Goal: Task Accomplishment & Management: Manage account settings

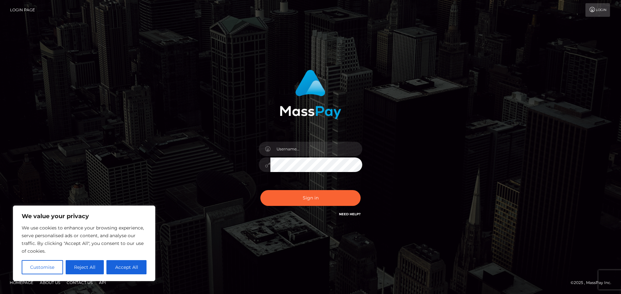
click at [218, 191] on div "Sign in" at bounding box center [310, 147] width 368 height 165
click at [311, 149] on input "text" at bounding box center [316, 149] width 92 height 15
type input "[EMAIL_ADDRESS][DOMAIN_NAME]"
click at [308, 205] on button "Sign in" at bounding box center [310, 198] width 100 height 16
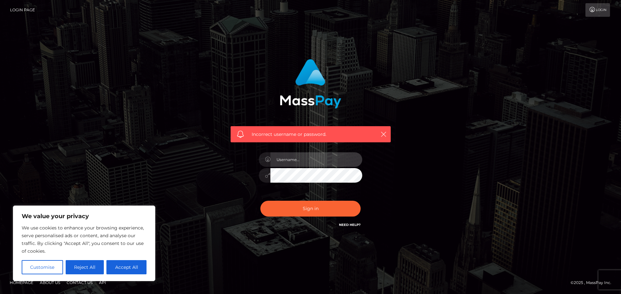
click at [301, 161] on input "text" at bounding box center [316, 160] width 92 height 15
type input "[EMAIL_ADDRESS][DOMAIN_NAME]"
click at [256, 202] on div "Sign in Need Help?" at bounding box center [310, 211] width 113 height 29
click at [127, 270] on button "Accept All" at bounding box center [126, 267] width 40 height 14
checkbox input "true"
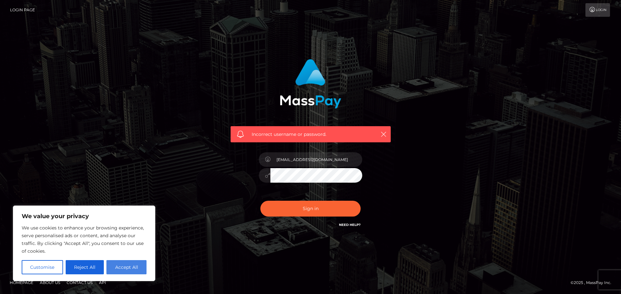
checkbox input "true"
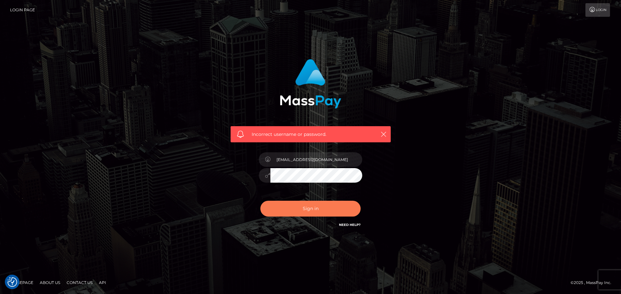
click at [312, 207] on button "Sign in" at bounding box center [310, 209] width 100 height 16
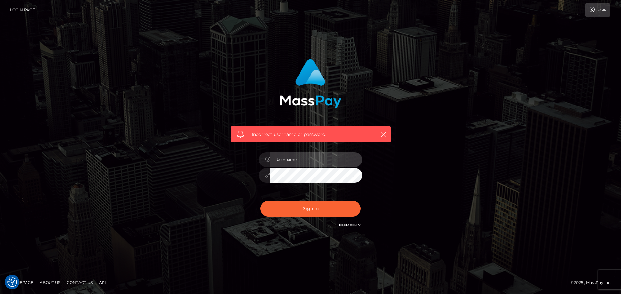
click at [303, 157] on input "text" at bounding box center [316, 160] width 92 height 15
type input "[EMAIL_ADDRESS][DOMAIN_NAME]"
click at [250, 180] on div "Incorrect username or password. ilias4488@hotmail.com" at bounding box center [311, 143] width 170 height 179
click at [251, 180] on div "Incorrect username or password. ilias4488@hotmail.com" at bounding box center [311, 143] width 170 height 179
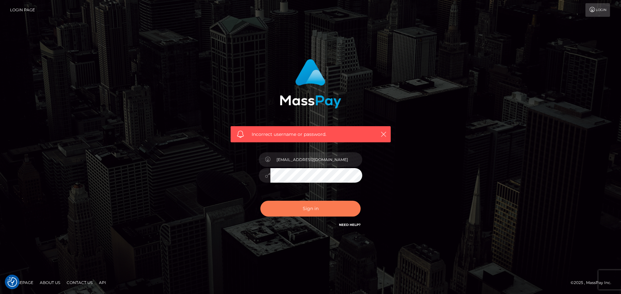
click at [285, 206] on button "Sign in" at bounding box center [310, 209] width 100 height 16
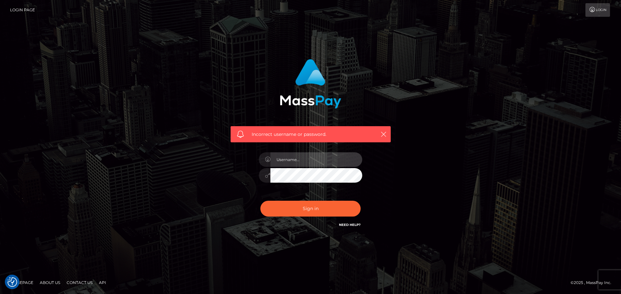
click at [313, 157] on input "text" at bounding box center [316, 160] width 92 height 15
type input "[EMAIL_ADDRESS][DOMAIN_NAME]"
click at [249, 181] on div "Incorrect username or password. ilias4488@hotmail.com" at bounding box center [311, 143] width 170 height 179
click at [283, 188] on div "[EMAIL_ADDRESS][DOMAIN_NAME]" at bounding box center [310, 172] width 113 height 49
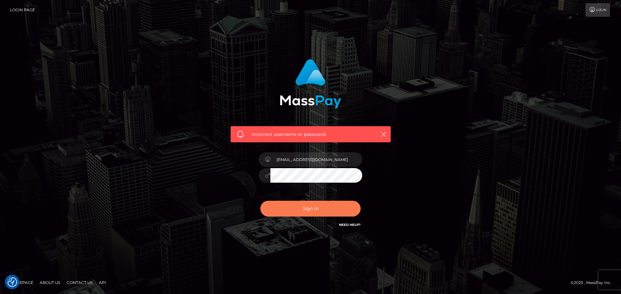
click at [311, 212] on button "Sign in" at bounding box center [310, 209] width 100 height 16
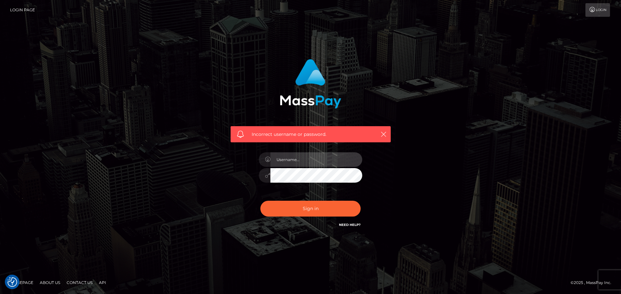
click at [314, 159] on input "text" at bounding box center [316, 160] width 92 height 15
type input "[EMAIL_ADDRESS][DOMAIN_NAME]"
click at [347, 228] on div "Need Help?" at bounding box center [350, 226] width 22 height 8
click at [347, 226] on link "Need Help?" at bounding box center [350, 225] width 22 height 4
click at [264, 181] on div at bounding box center [310, 174] width 103 height 13
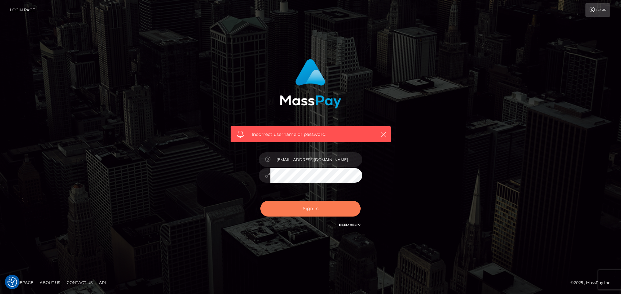
click at [289, 206] on button "Sign in" at bounding box center [310, 209] width 100 height 16
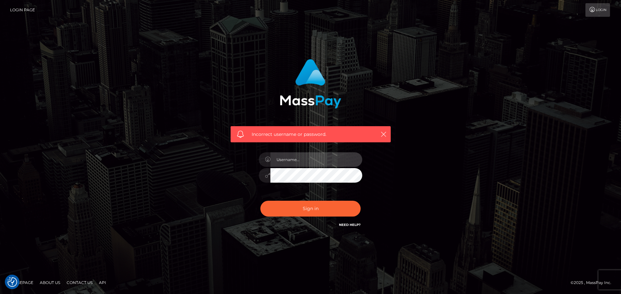
click at [296, 159] on input "text" at bounding box center [316, 160] width 92 height 15
type input "[EMAIL_ADDRESS][DOMAIN_NAME]"
click at [249, 178] on div "Incorrect username or password. ilias4488@hotmail.com" at bounding box center [311, 143] width 170 height 179
click at [385, 134] on icon "button" at bounding box center [383, 134] width 6 height 6
click at [383, 133] on icon "button" at bounding box center [383, 134] width 6 height 6
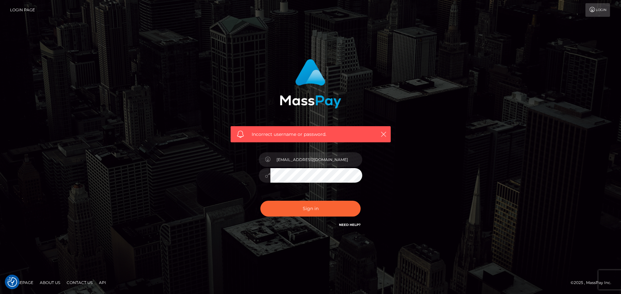
click at [592, 4] on link "Login" at bounding box center [597, 10] width 25 height 14
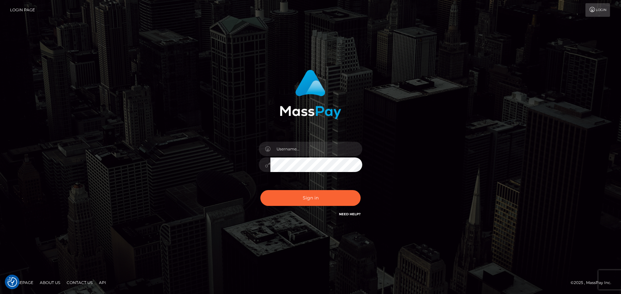
click at [326, 142] on div at bounding box center [310, 161] width 113 height 49
click at [322, 148] on input "text" at bounding box center [316, 149] width 92 height 15
type input "[EMAIL_ADDRESS][DOMAIN_NAME]"
click at [234, 185] on div "ilias4488@hotmail.com Sign in" at bounding box center [311, 144] width 170 height 158
click at [291, 193] on button "Sign in" at bounding box center [310, 198] width 100 height 16
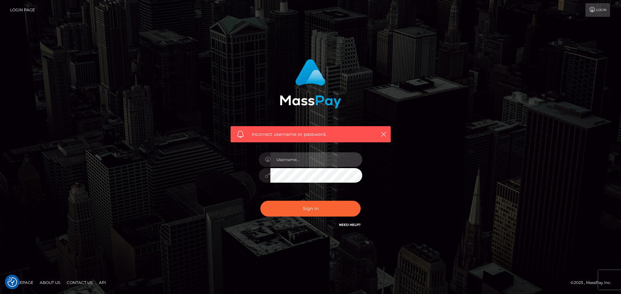
click at [300, 159] on input "text" at bounding box center [316, 160] width 92 height 15
type input "[EMAIL_ADDRESS][DOMAIN_NAME]"
click at [250, 177] on div "Incorrect username or password. [EMAIL_ADDRESS][DOMAIN_NAME]" at bounding box center [311, 143] width 170 height 179
click at [355, 224] on link "Need Help?" at bounding box center [350, 225] width 22 height 4
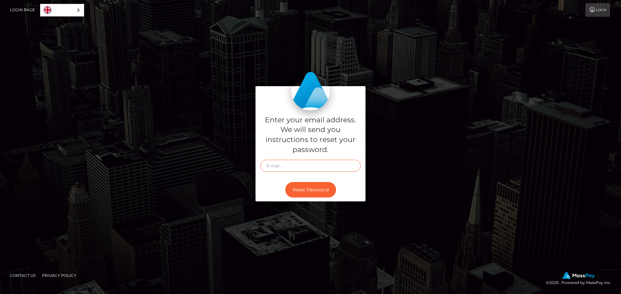
drag, startPoint x: 0, startPoint y: 0, endPoint x: 293, endPoint y: 172, distance: 339.4
click at [293, 172] on input "text" at bounding box center [310, 166] width 100 height 12
type input "[EMAIL_ADDRESS][DOMAIN_NAME]"
click at [313, 196] on button "Reset Password" at bounding box center [310, 190] width 51 height 16
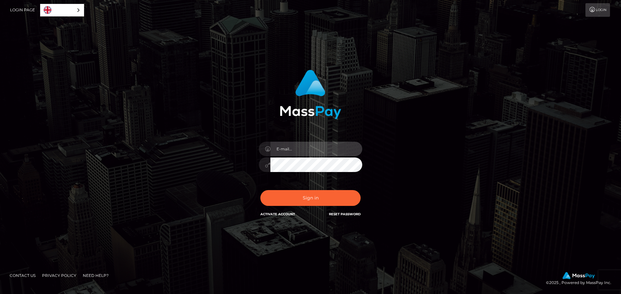
type input "[EMAIL_ADDRESS][DOMAIN_NAME]"
click at [303, 153] on input "[EMAIL_ADDRESS][DOMAIN_NAME]" at bounding box center [316, 149] width 92 height 15
click at [235, 169] on div "In order to protect your account, we're utilizing the help of a captcha service…" at bounding box center [311, 144] width 170 height 158
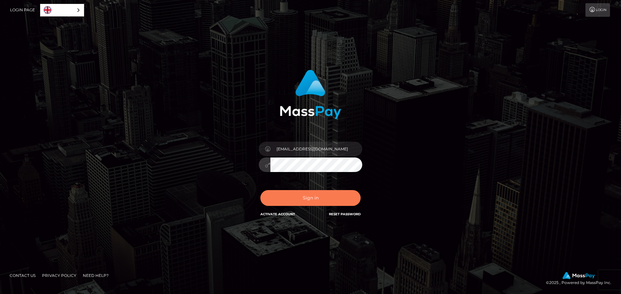
click at [286, 202] on button "Sign in" at bounding box center [310, 198] width 100 height 16
